Goal: Complete application form

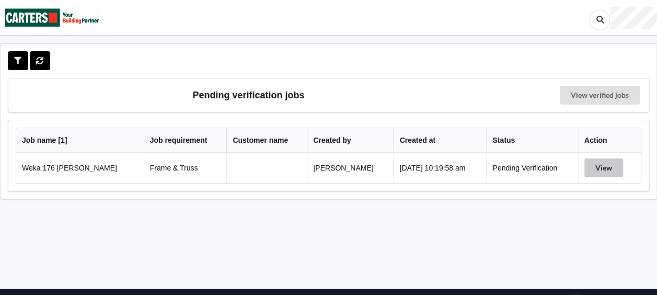
click at [601, 163] on button "View" at bounding box center [603, 167] width 39 height 19
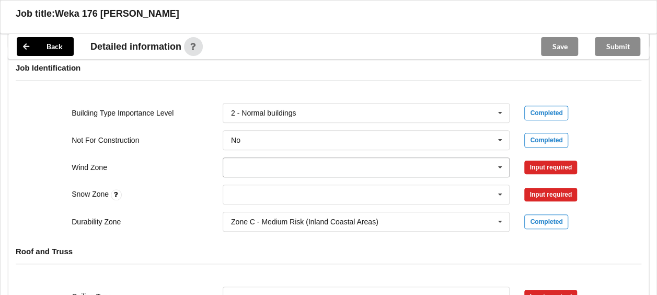
scroll to position [418, 0]
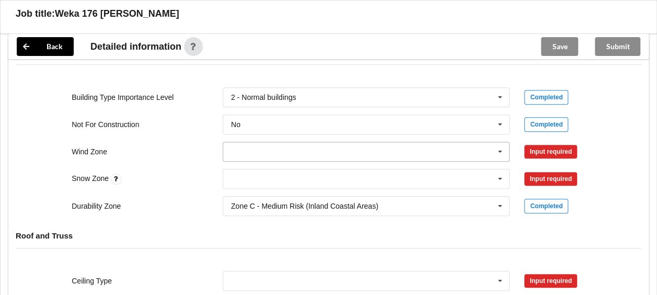
click at [501, 149] on icon at bounding box center [500, 151] width 16 height 19
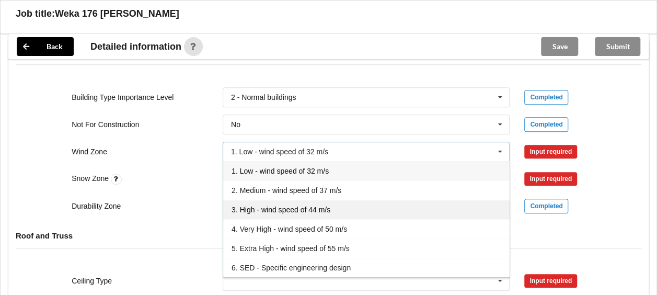
click at [270, 208] on span "3. High - wind speed of 44 m/s" at bounding box center [280, 209] width 99 height 8
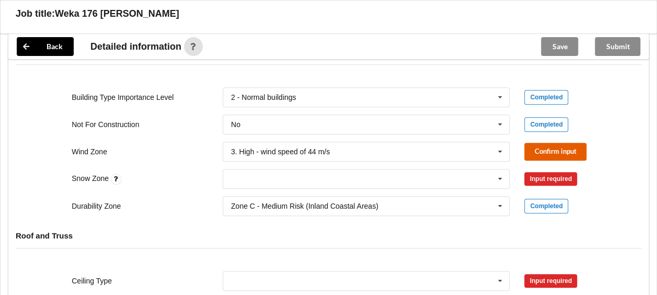
click at [550, 147] on button "Confirm input" at bounding box center [555, 151] width 62 height 17
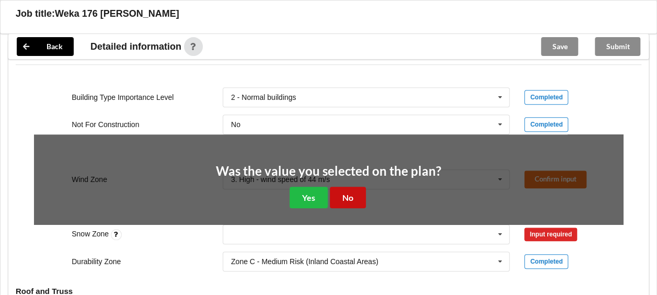
click at [342, 196] on button "No" at bounding box center [348, 196] width 36 height 21
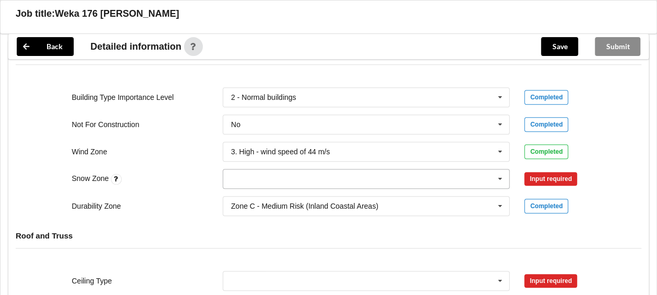
click at [501, 174] on icon at bounding box center [500, 178] width 16 height 19
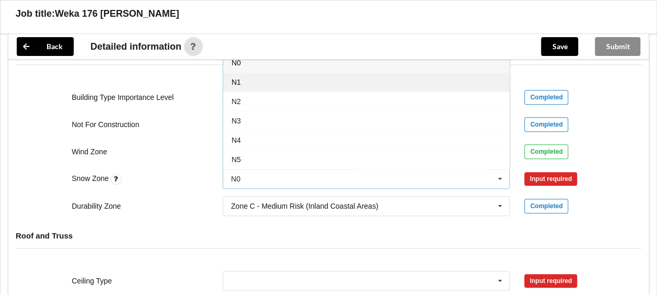
click at [252, 84] on div "N1" at bounding box center [366, 81] width 286 height 19
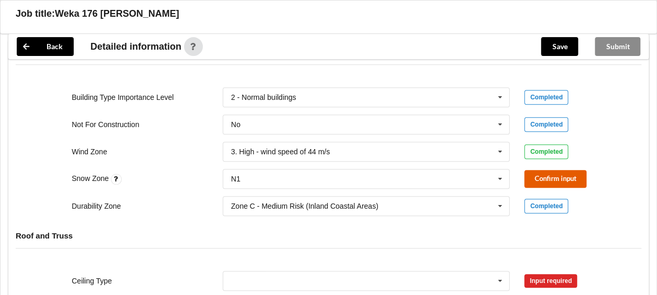
click at [539, 174] on button "Confirm input" at bounding box center [555, 178] width 62 height 17
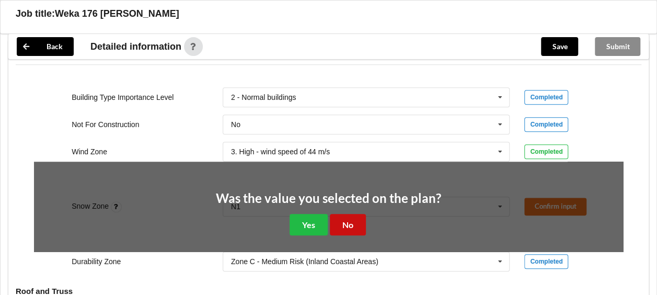
click at [352, 220] on button "No" at bounding box center [348, 224] width 36 height 21
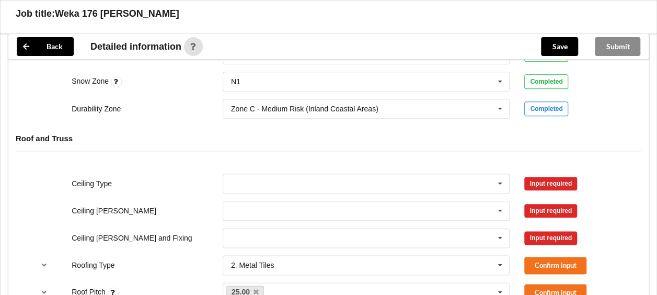
scroll to position [522, 0]
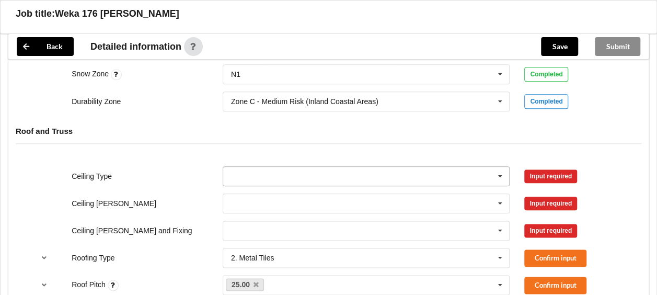
click at [502, 171] on icon at bounding box center [500, 176] width 16 height 19
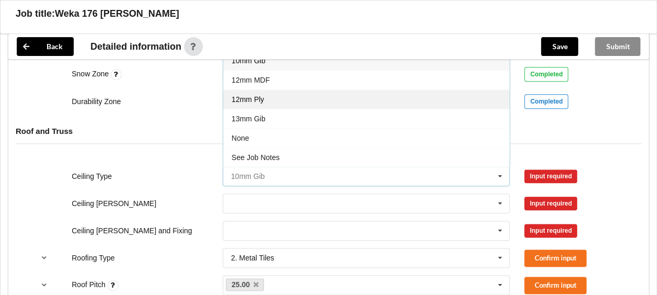
scroll to position [470, 0]
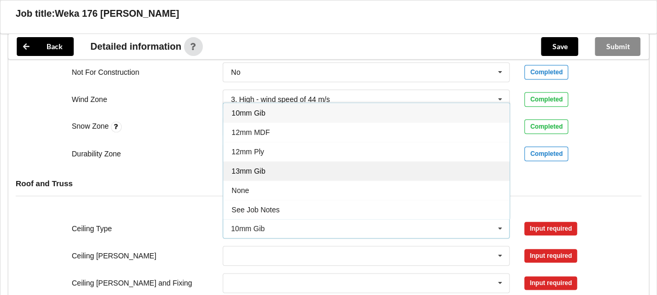
click at [255, 167] on span "13mm Gib" at bounding box center [248, 171] width 34 height 8
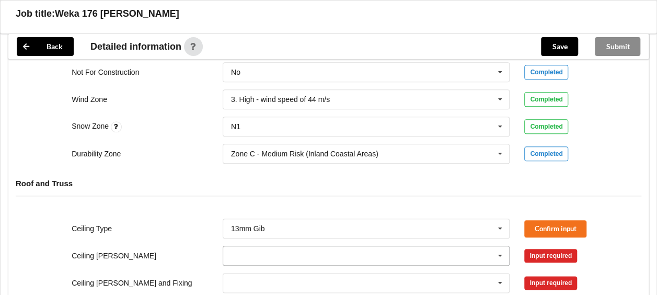
click at [315, 256] on input "text" at bounding box center [367, 255] width 286 height 19
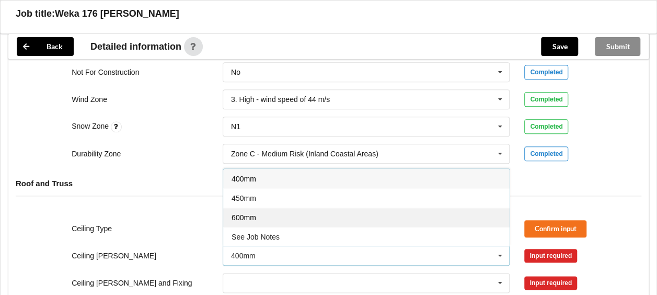
click at [255, 220] on div "600mm" at bounding box center [366, 216] width 286 height 19
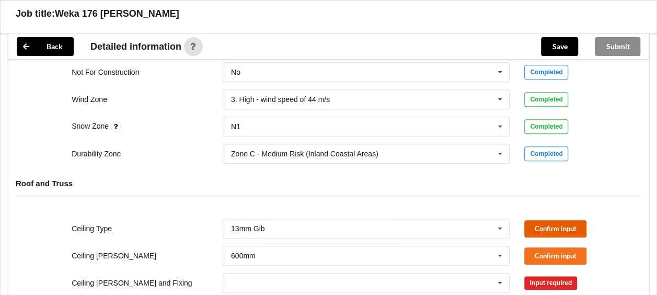
click at [565, 225] on button "Confirm input" at bounding box center [555, 228] width 62 height 17
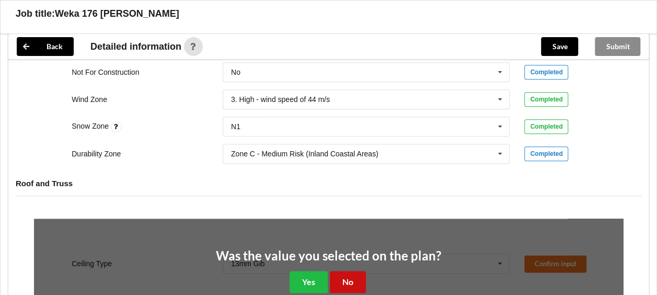
click at [344, 275] on button "No" at bounding box center [348, 281] width 36 height 21
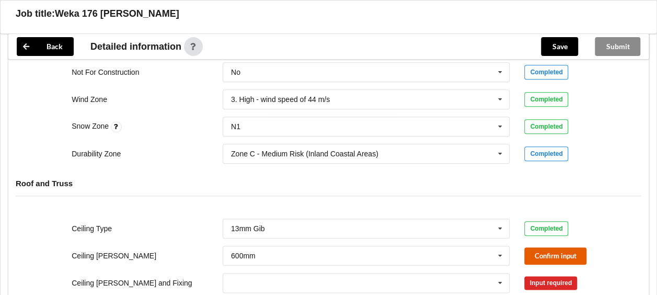
click at [564, 252] on button "Confirm input" at bounding box center [555, 255] width 62 height 17
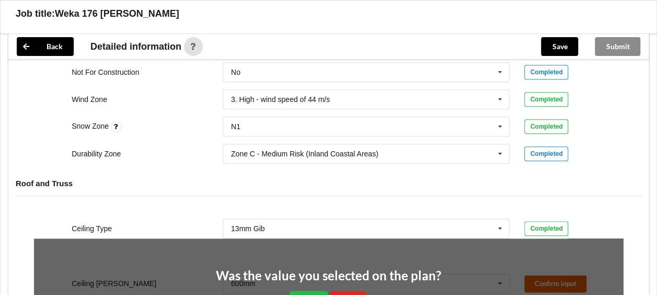
scroll to position [627, 0]
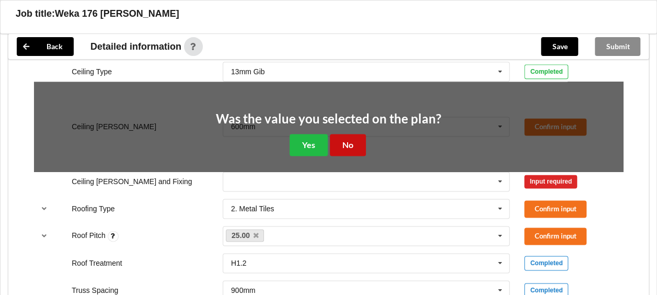
click at [349, 139] on button "No" at bounding box center [348, 144] width 36 height 21
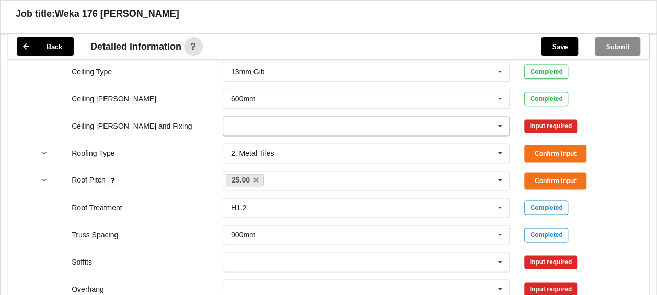
click at [502, 121] on icon at bounding box center [500, 125] width 16 height 19
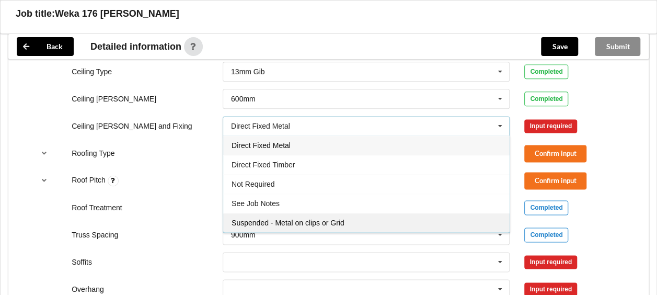
click at [272, 218] on span "Suspended - Metal on clips or Grid" at bounding box center [287, 222] width 113 height 8
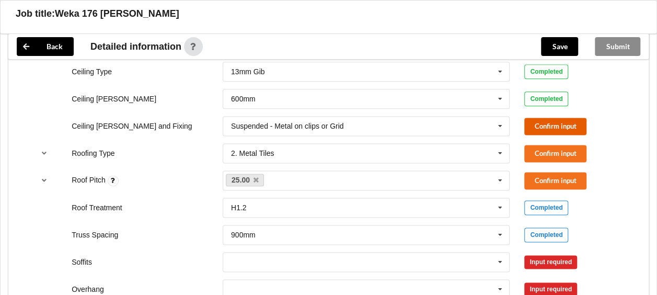
click at [546, 124] on button "Confirm input" at bounding box center [555, 126] width 62 height 17
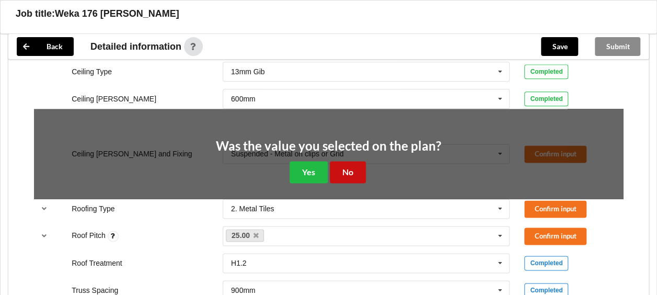
click at [359, 168] on button "No" at bounding box center [348, 171] width 36 height 21
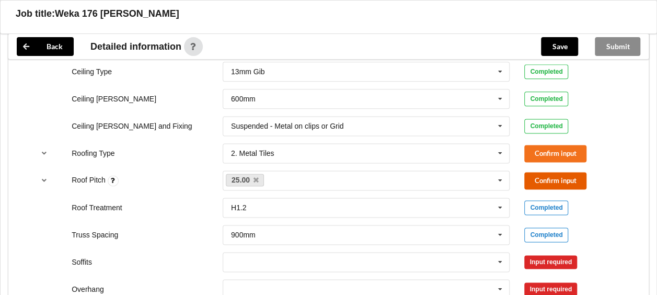
click at [541, 173] on button "Confirm input" at bounding box center [555, 180] width 62 height 17
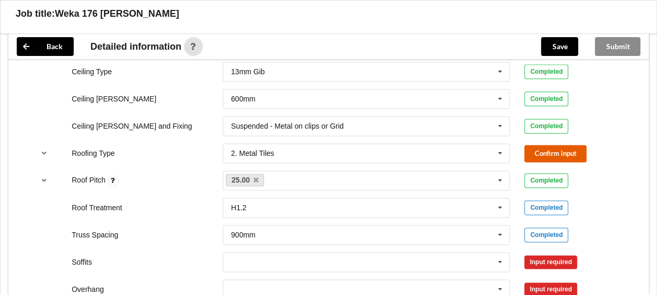
click at [539, 148] on button "Confirm input" at bounding box center [555, 153] width 62 height 17
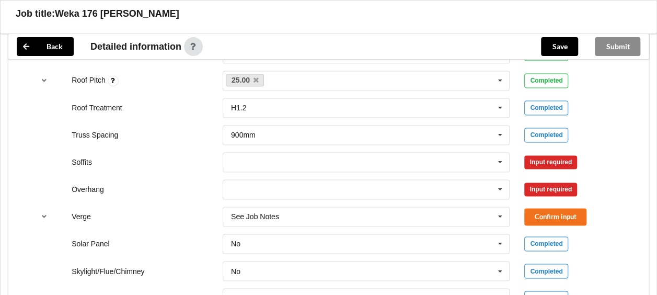
scroll to position [731, 0]
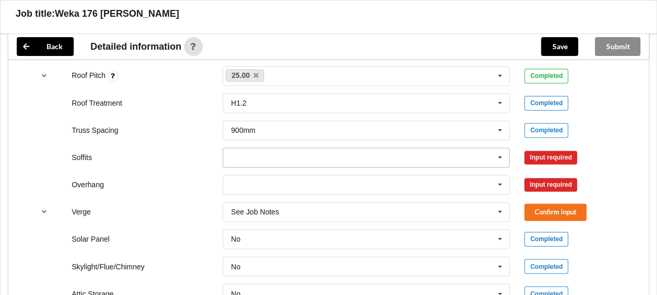
click at [499, 154] on icon at bounding box center [500, 157] width 16 height 19
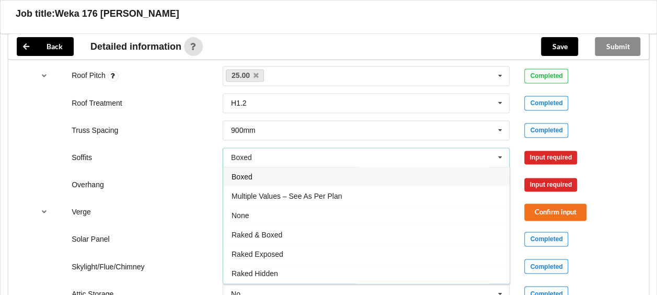
click at [291, 178] on div "Boxed" at bounding box center [366, 176] width 286 height 19
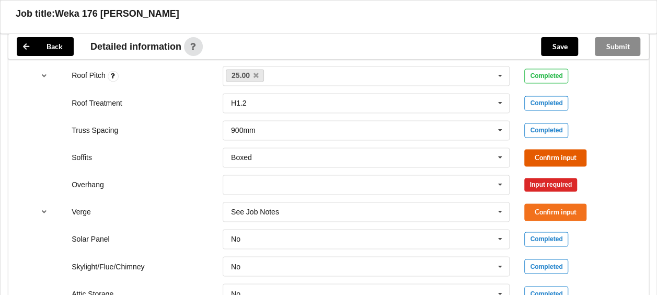
click at [558, 151] on button "Confirm input" at bounding box center [555, 157] width 62 height 17
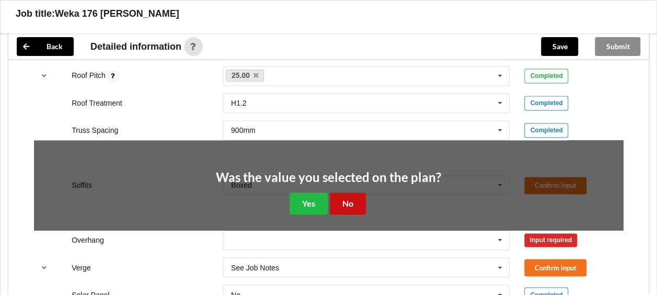
click at [346, 192] on button "No" at bounding box center [348, 202] width 36 height 21
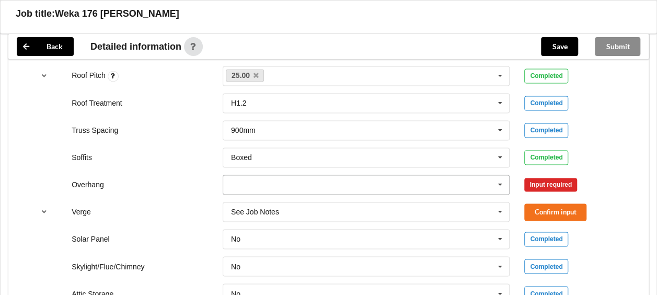
click at [501, 181] on icon at bounding box center [500, 184] width 16 height 19
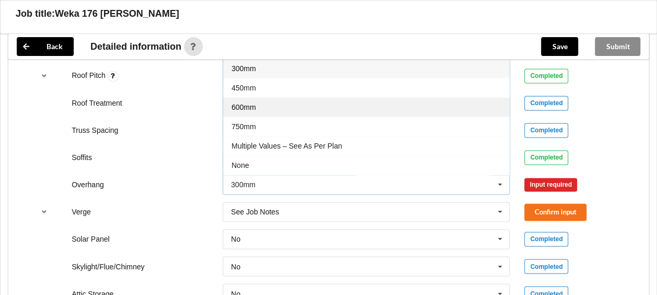
click at [257, 104] on div "600mm" at bounding box center [366, 106] width 286 height 19
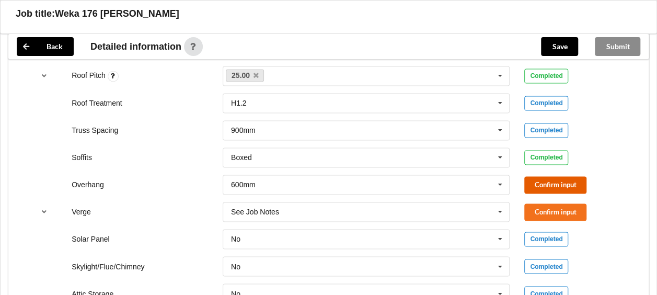
click at [552, 184] on button "Confirm input" at bounding box center [555, 184] width 62 height 17
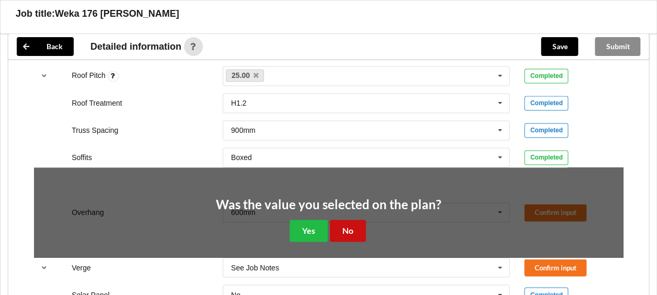
click at [344, 233] on button "No" at bounding box center [348, 229] width 36 height 21
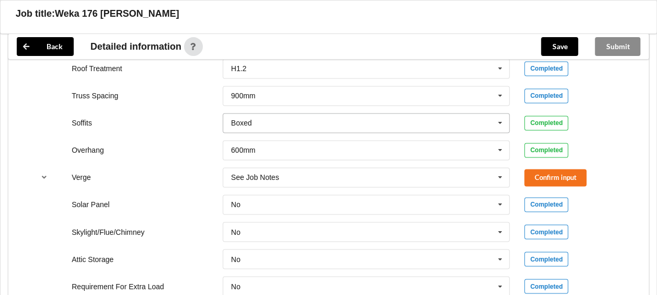
scroll to position [784, 0]
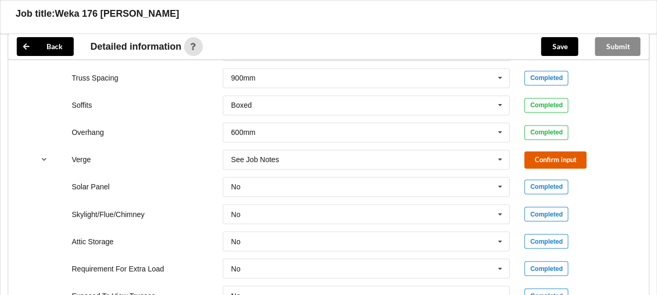
click at [553, 159] on button "Confirm input" at bounding box center [555, 159] width 62 height 17
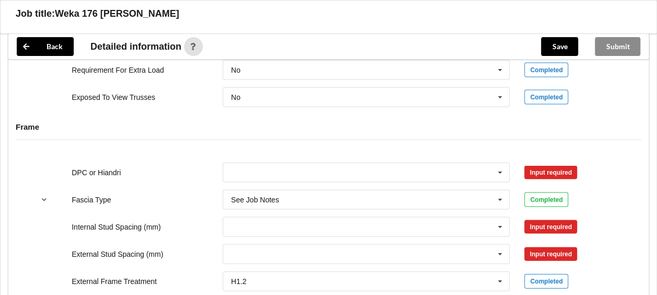
scroll to position [992, 0]
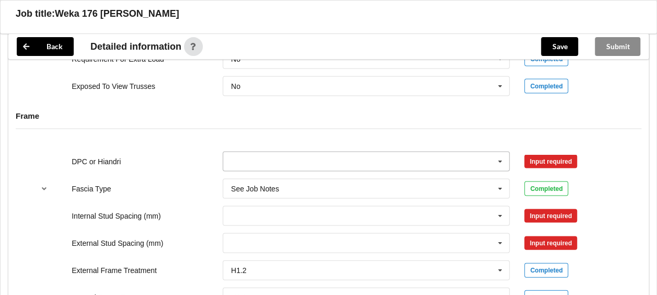
click at [499, 157] on icon at bounding box center [500, 161] width 16 height 19
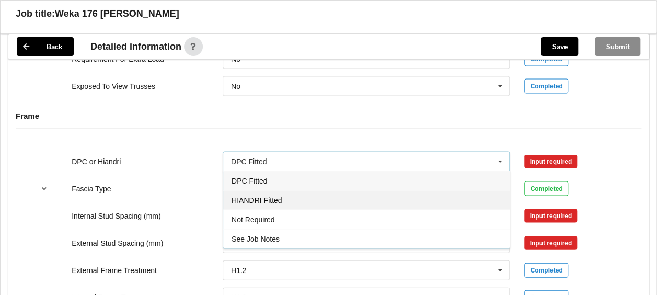
click at [264, 196] on span "HIANDRI Fitted" at bounding box center [256, 200] width 50 height 8
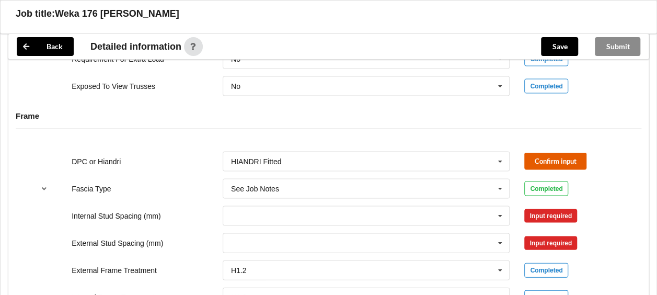
click at [553, 157] on button "Confirm input" at bounding box center [555, 161] width 62 height 17
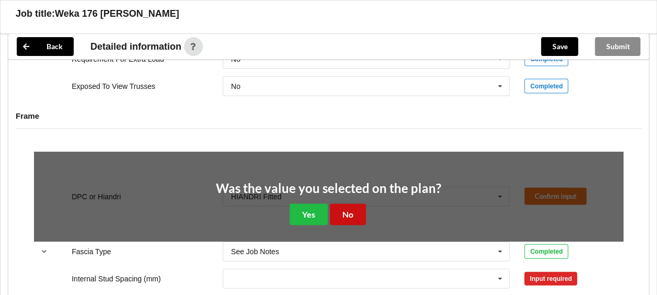
click at [345, 205] on button "No" at bounding box center [348, 214] width 36 height 21
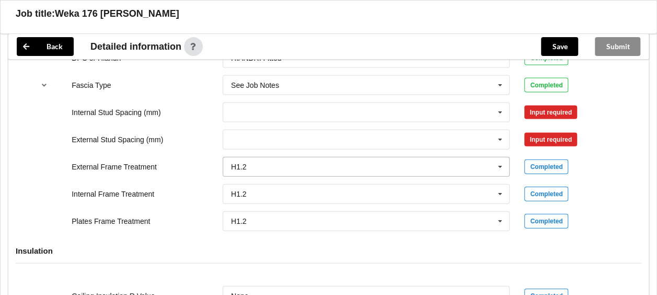
scroll to position [1097, 0]
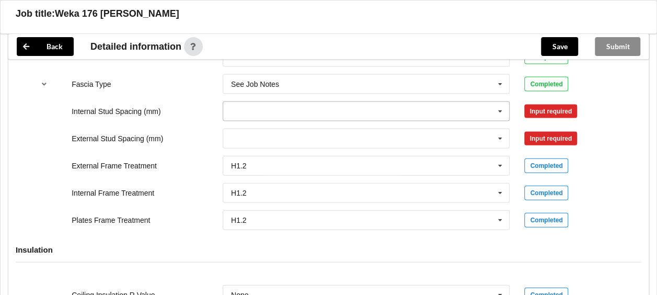
click at [501, 108] on icon at bounding box center [500, 111] width 16 height 19
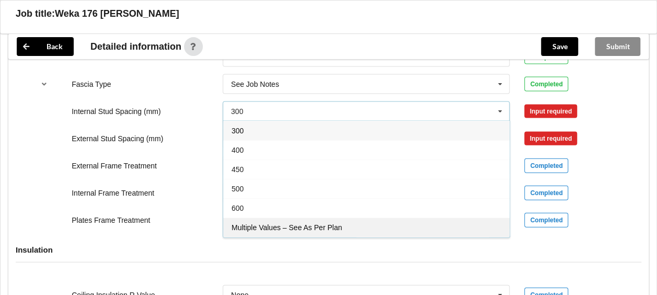
click at [256, 217] on div "Multiple Values – See As Per Plan" at bounding box center [366, 226] width 286 height 19
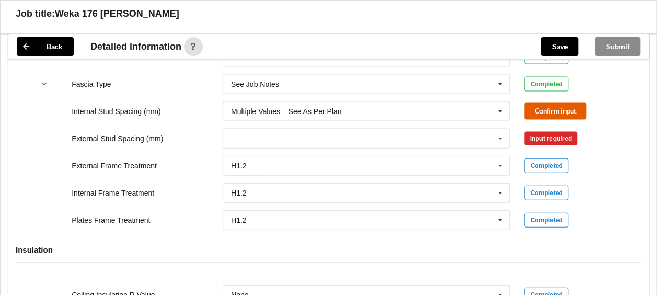
click at [555, 108] on button "Confirm input" at bounding box center [555, 110] width 62 height 17
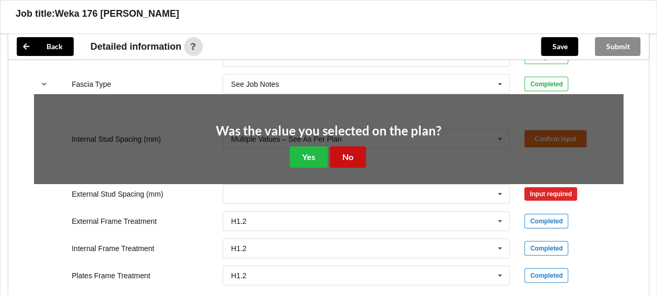
click at [351, 157] on button "No" at bounding box center [348, 156] width 36 height 21
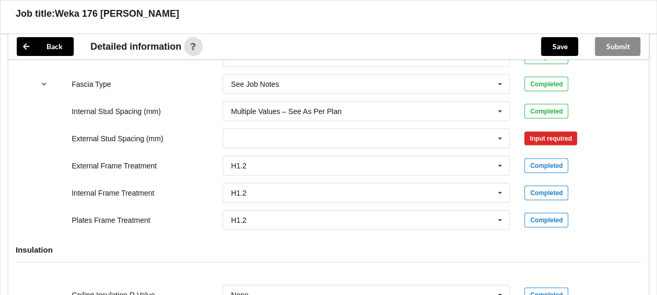
click at [539, 133] on div "Input required" at bounding box center [550, 139] width 53 height 14
click at [500, 135] on icon at bounding box center [500, 138] width 16 height 19
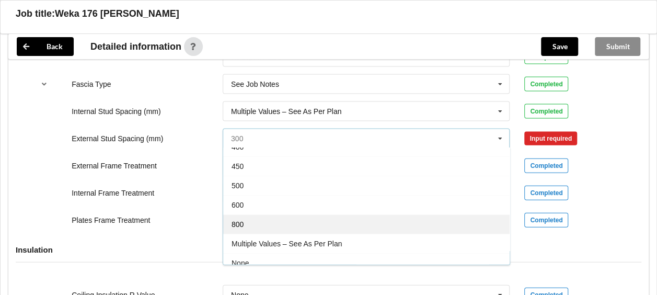
scroll to position [55, 0]
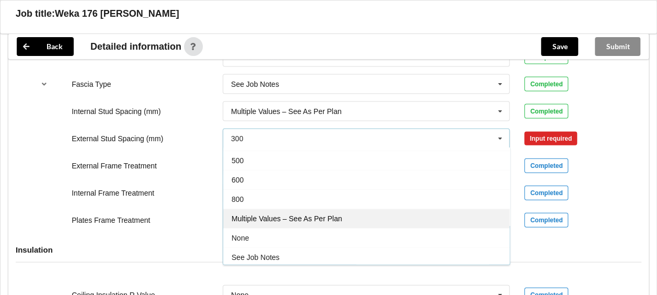
click at [307, 214] on span "Multiple Values – See As Per Plan" at bounding box center [286, 218] width 110 height 8
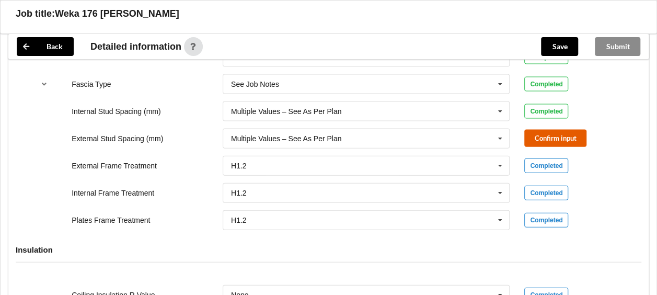
click at [539, 134] on button "Confirm input" at bounding box center [555, 138] width 62 height 17
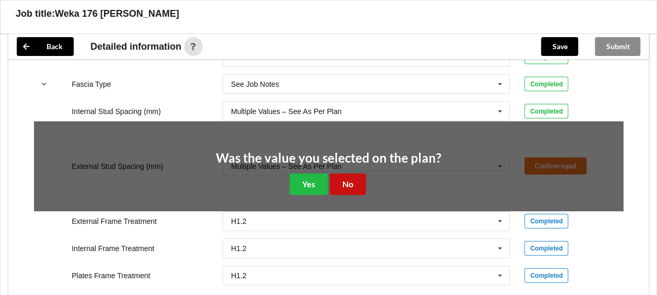
click at [353, 180] on button "No" at bounding box center [348, 183] width 36 height 21
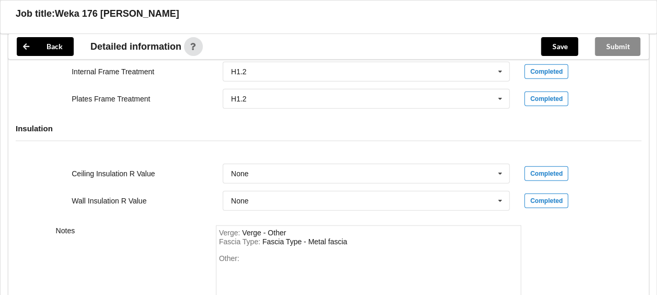
scroll to position [1220, 0]
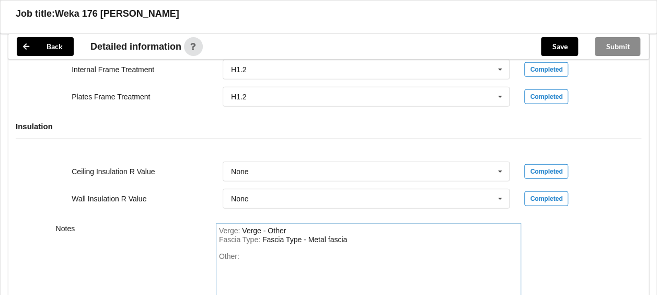
click at [263, 256] on div "Other:" at bounding box center [368, 288] width 299 height 73
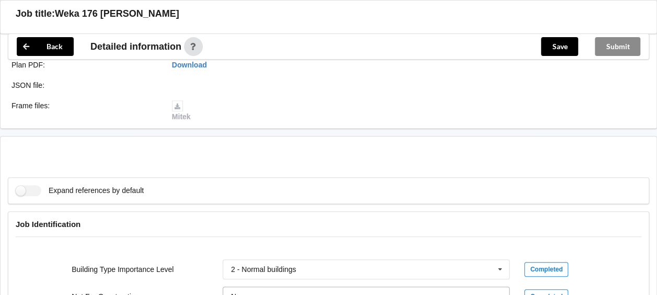
scroll to position [384, 0]
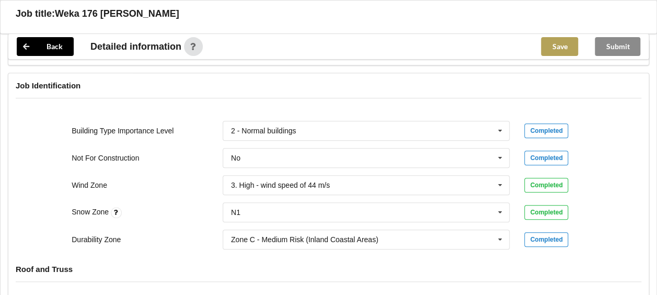
click at [569, 45] on button "Save" at bounding box center [559, 46] width 37 height 19
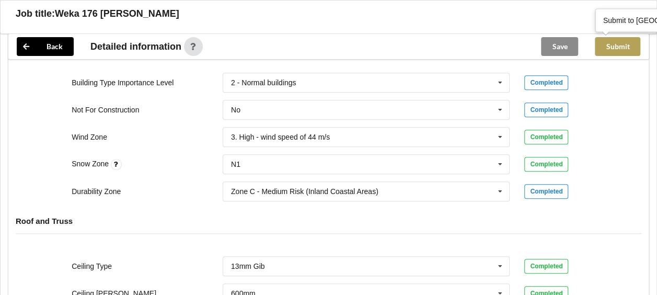
click at [609, 40] on button "Submit" at bounding box center [616, 46] width 45 height 19
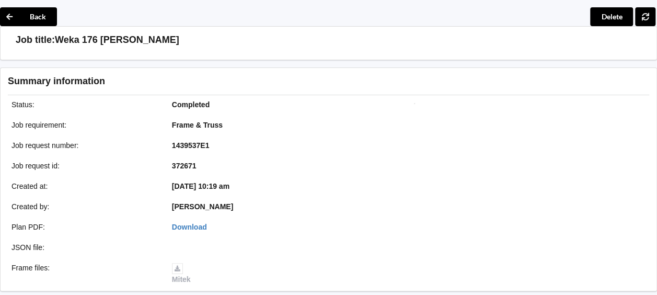
scroll to position [0, 0]
